Goal: Task Accomplishment & Management: Manage account settings

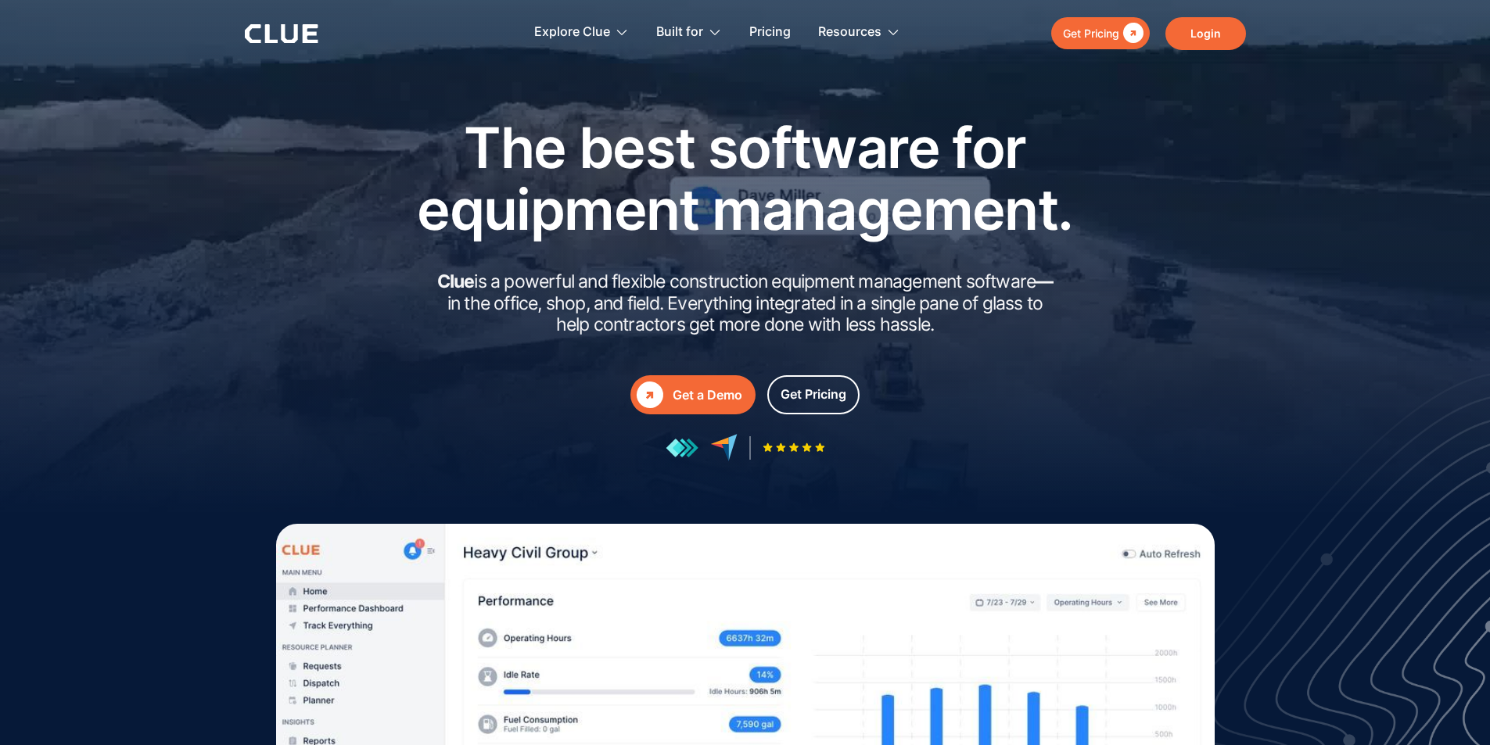
click at [1224, 39] on link "Login" at bounding box center [1205, 33] width 81 height 33
click at [1199, 12] on div "Explore Clue Solutions Tailored solutions for your construction equipment needs…" at bounding box center [828, 33] width 835 height 51
click at [1204, 27] on link "Login" at bounding box center [1205, 33] width 81 height 33
click at [1218, 23] on link "Login" at bounding box center [1205, 33] width 81 height 33
click at [1213, 43] on link "Login" at bounding box center [1205, 33] width 81 height 33
